Goal: Information Seeking & Learning: Learn about a topic

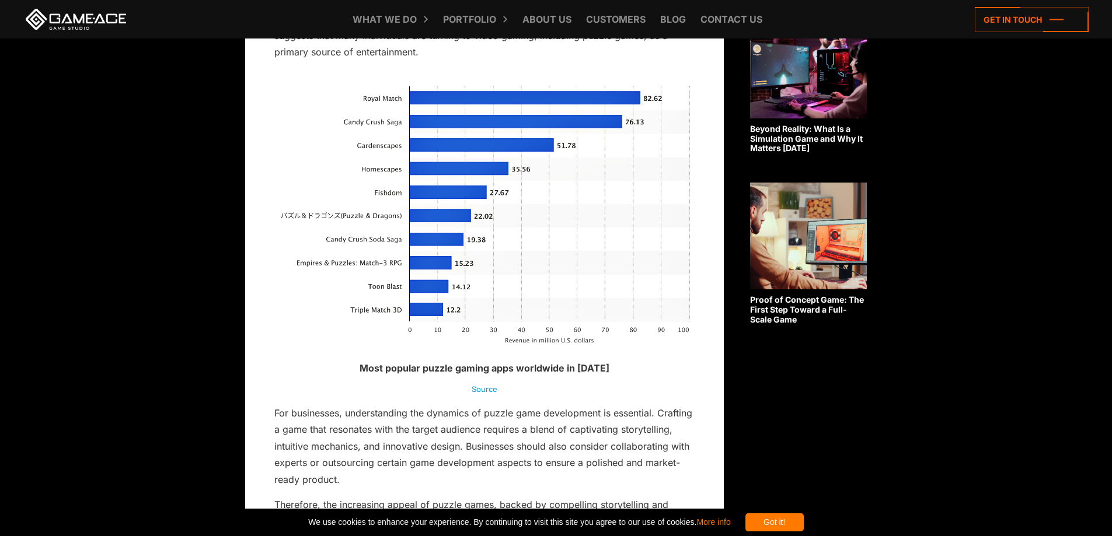
scroll to position [876, 0]
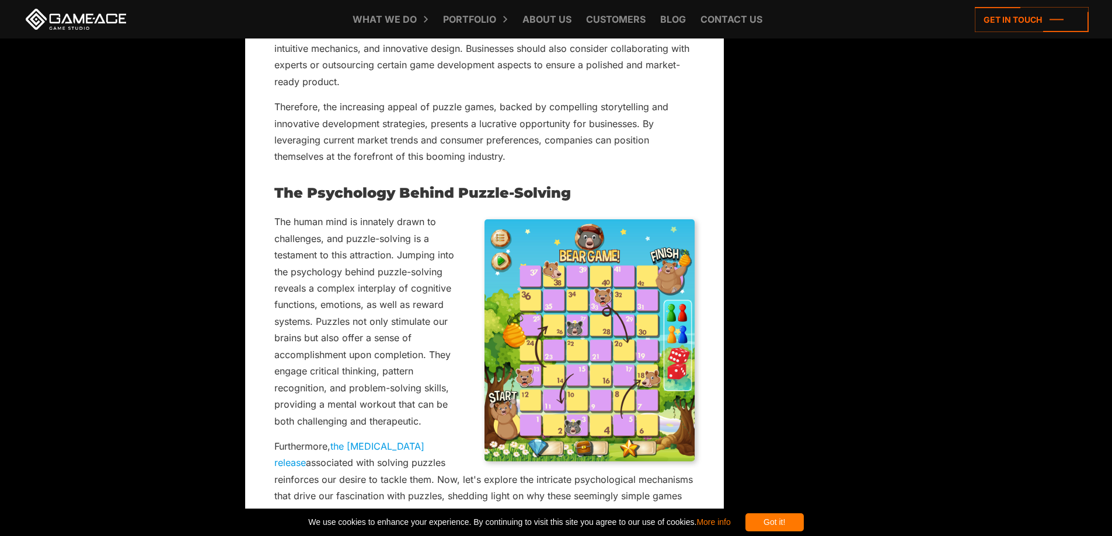
scroll to position [1343, 0]
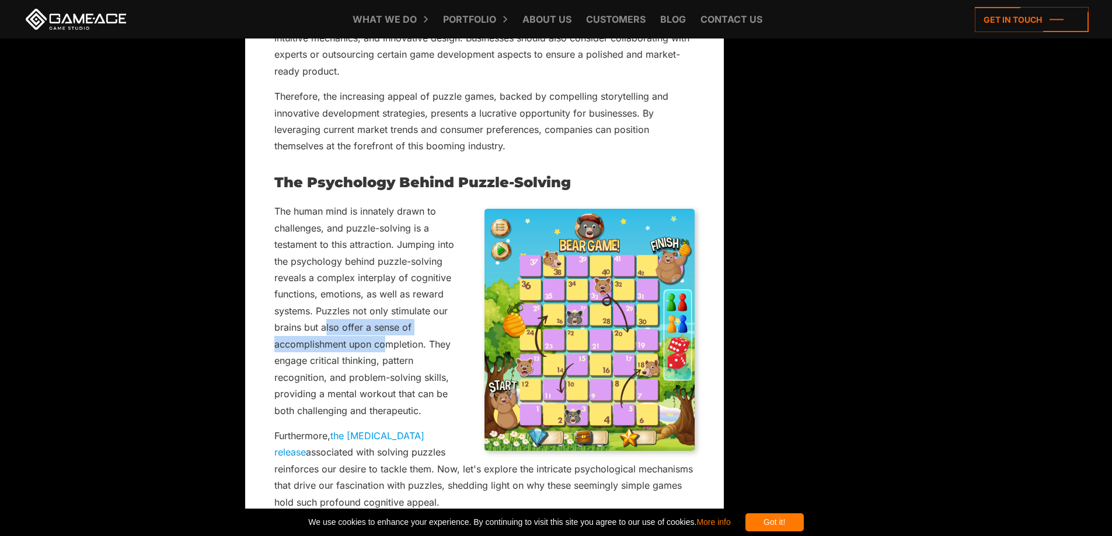
drag, startPoint x: 326, startPoint y: 325, endPoint x: 384, endPoint y: 339, distance: 60.2
click at [384, 339] on p "The human mind is innately drawn to challenges, and puzzle-solving is a testame…" at bounding box center [484, 311] width 420 height 216
click at [385, 343] on p "The human mind is innately drawn to challenges, and puzzle-solving is a testame…" at bounding box center [484, 311] width 420 height 216
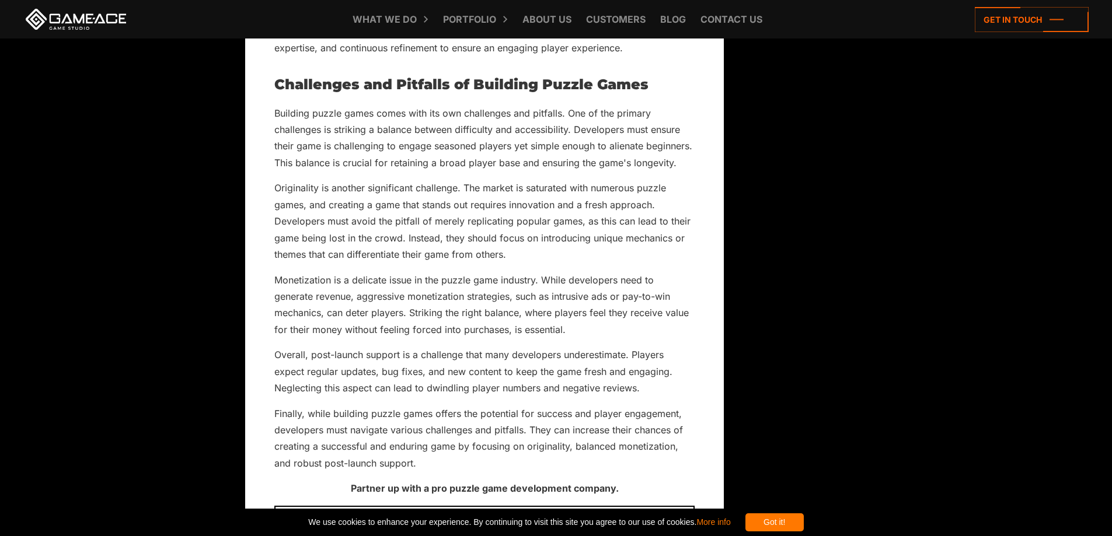
scroll to position [5429, 0]
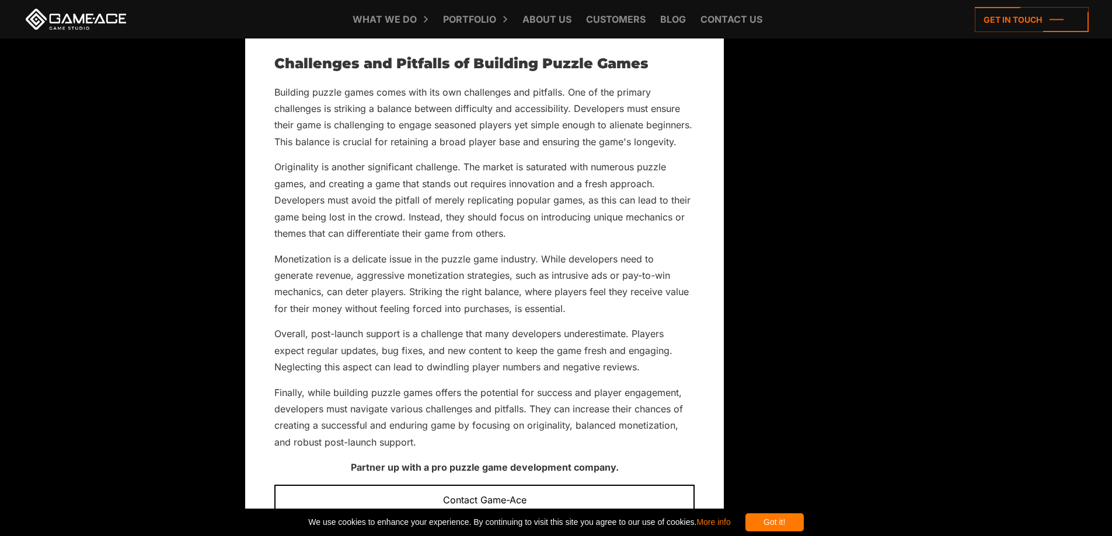
click at [571, 251] on p "Monetization is a delicate issue in the puzzle game industry. While developers …" at bounding box center [484, 284] width 420 height 67
click at [559, 251] on p "Monetization is a delicate issue in the puzzle game industry. While developers …" at bounding box center [484, 284] width 420 height 67
drag, startPoint x: 552, startPoint y: 242, endPoint x: 609, endPoint y: 242, distance: 56.6
click at [609, 251] on p "Monetization is a delicate issue in the puzzle game industry. While developers …" at bounding box center [484, 284] width 420 height 67
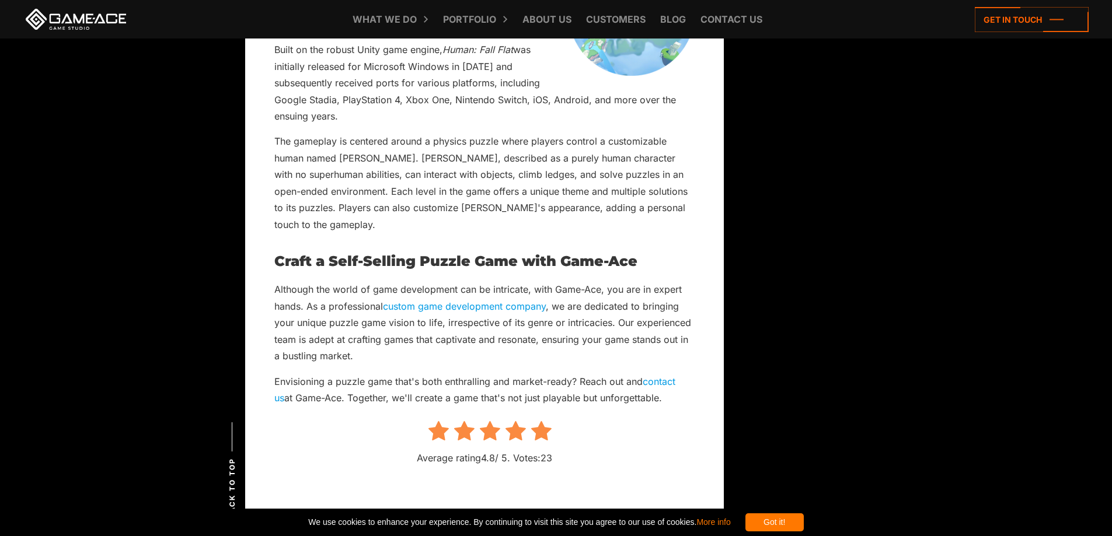
scroll to position [6771, 0]
